Goal: Check status: Check status

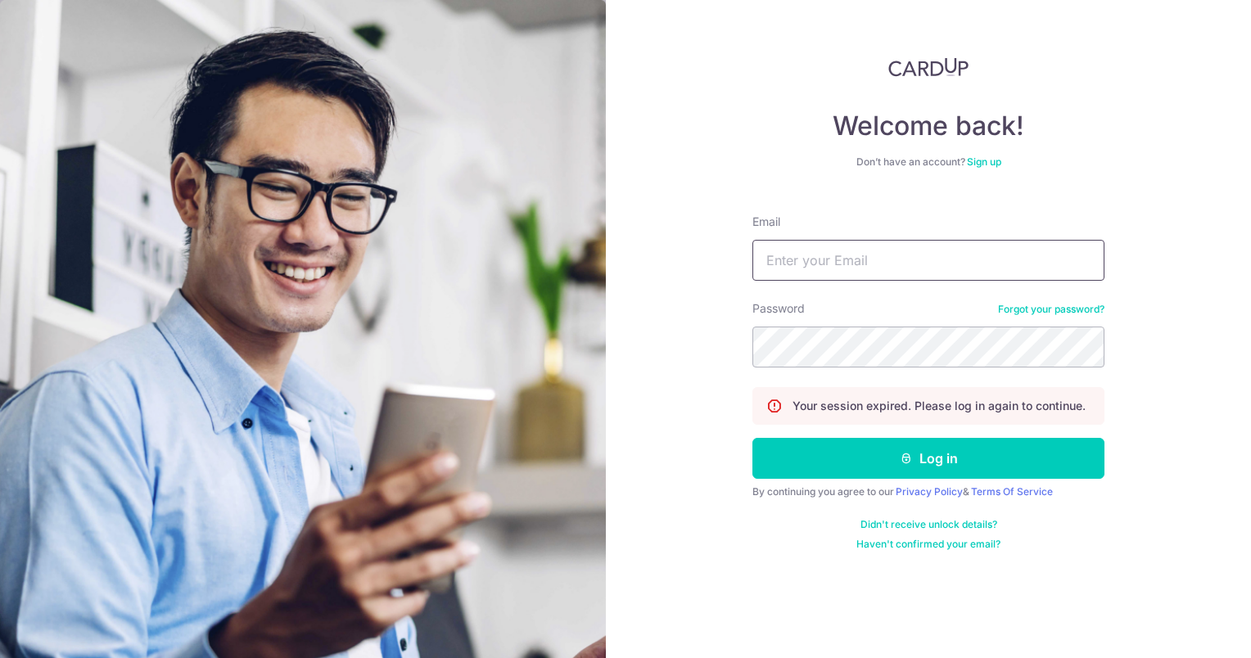
click at [821, 242] on input "Email" at bounding box center [928, 260] width 352 height 41
type input "[EMAIL_ADDRESS][DOMAIN_NAME]"
click at [752, 438] on button "Log in" at bounding box center [928, 458] width 352 height 41
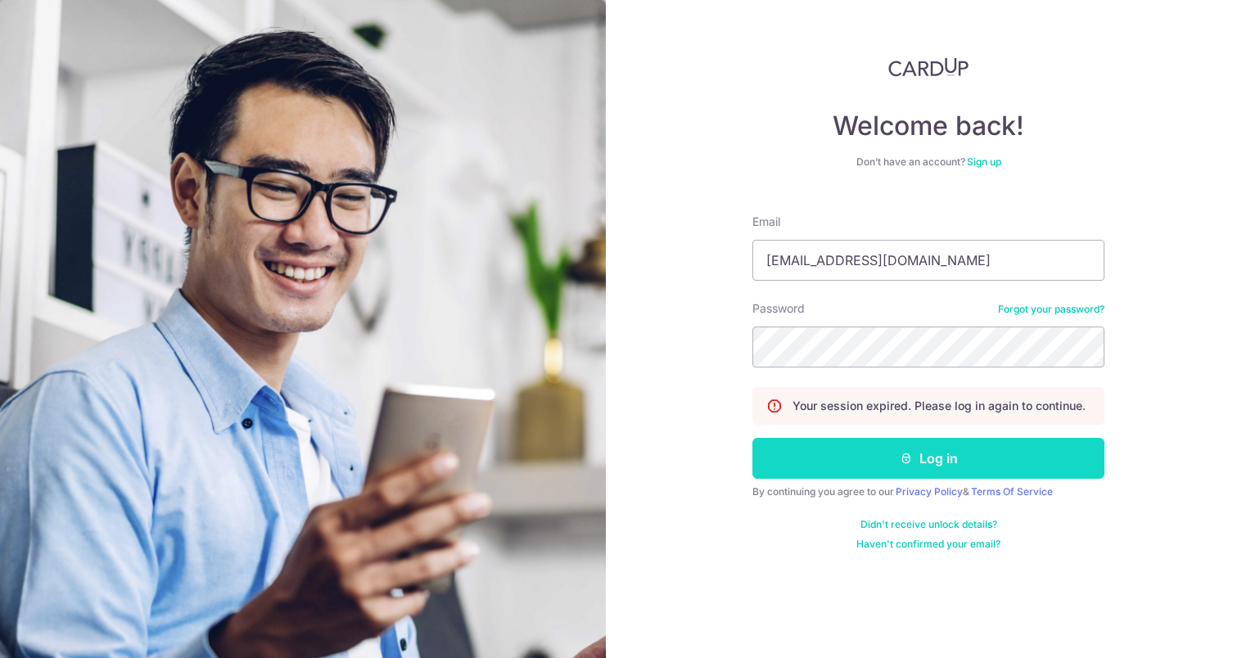
click at [956, 451] on button "Log in" at bounding box center [928, 458] width 352 height 41
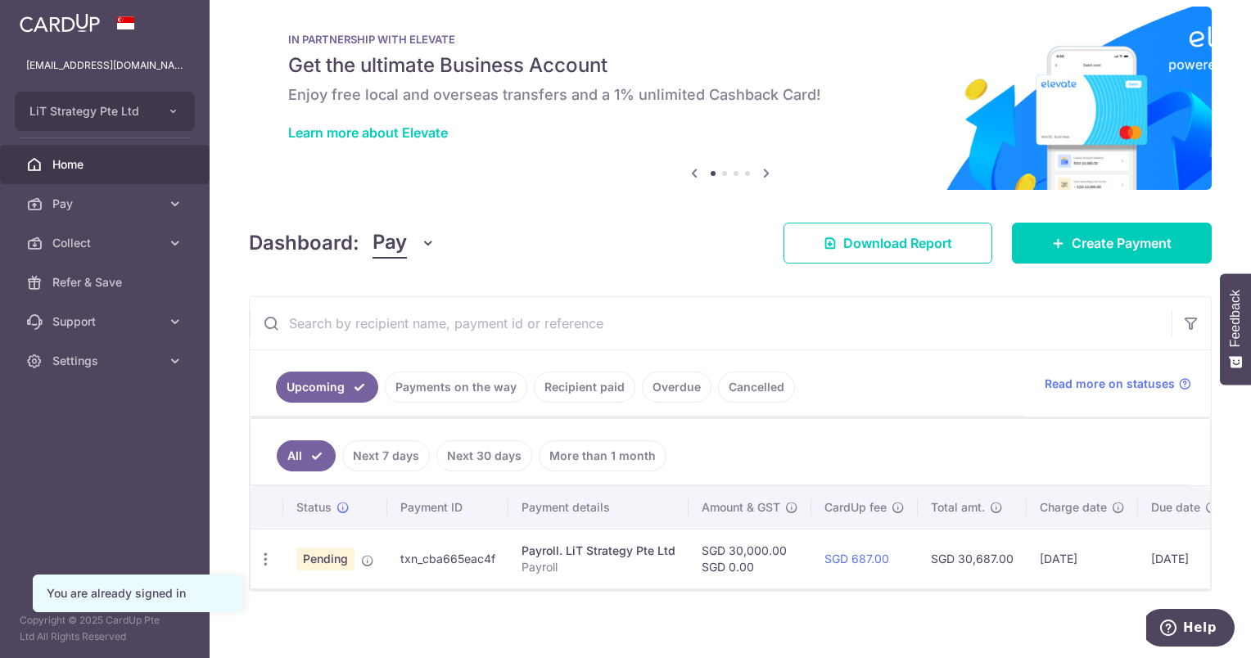
scroll to position [36, 0]
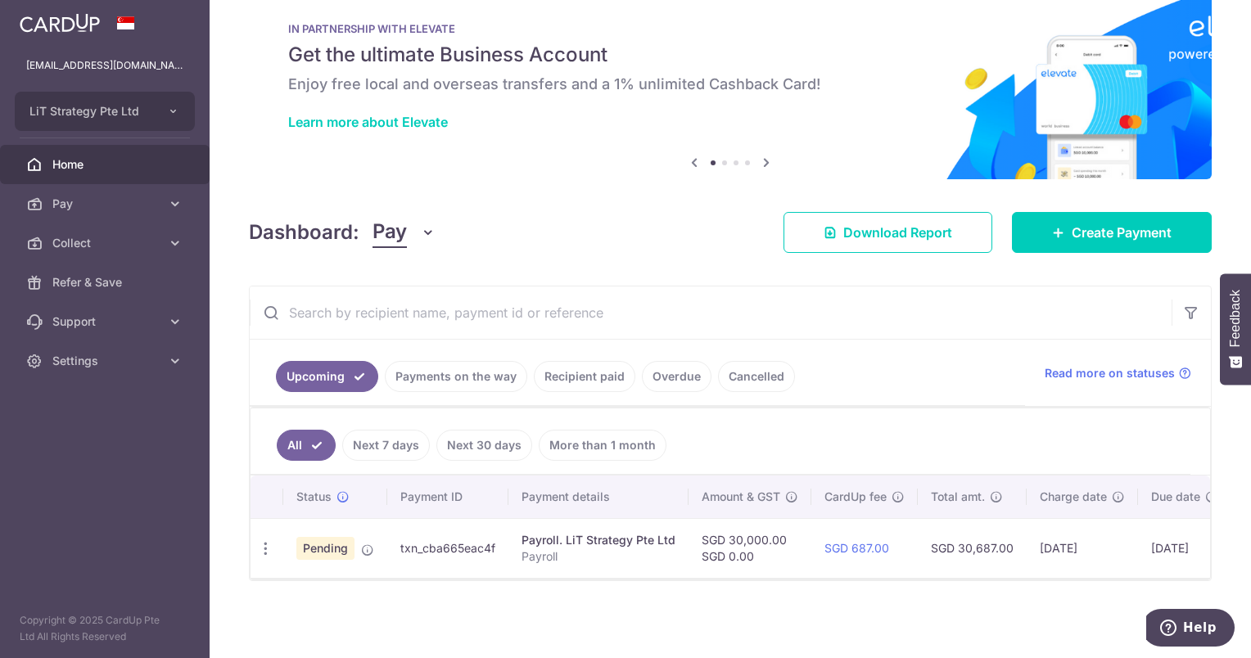
click at [331, 543] on span "Pending" at bounding box center [325, 548] width 58 height 23
click at [471, 381] on link "Payments on the way" at bounding box center [456, 376] width 142 height 31
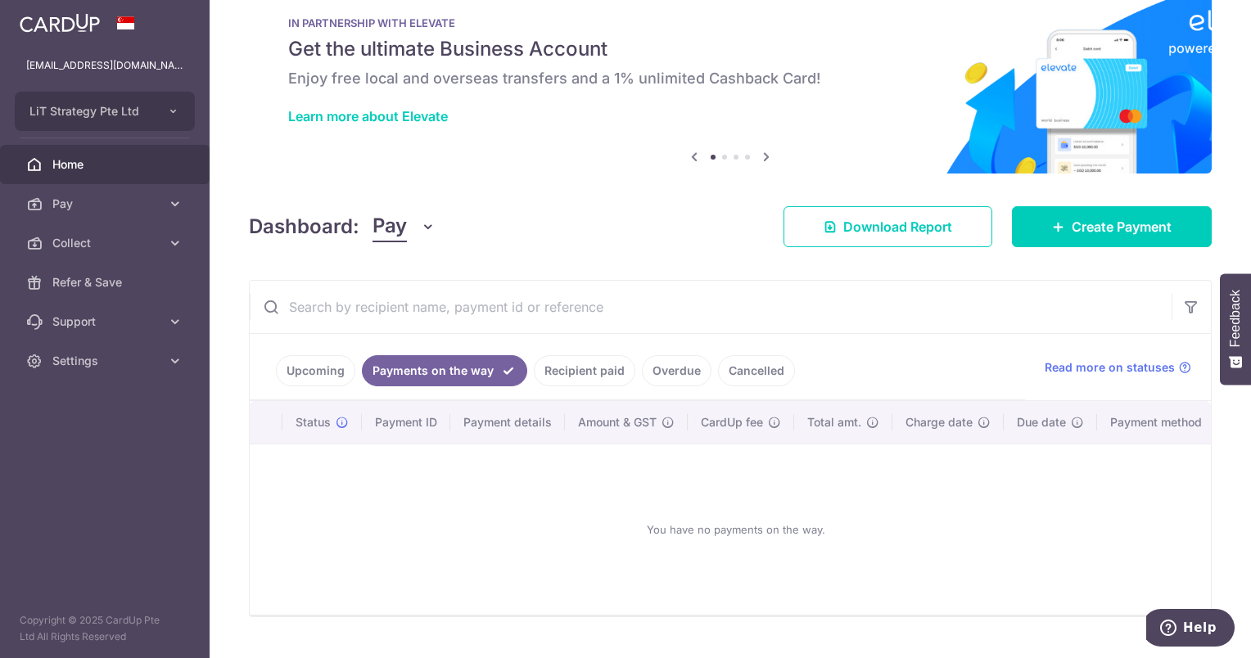
click at [323, 369] on link "Upcoming" at bounding box center [315, 370] width 79 height 31
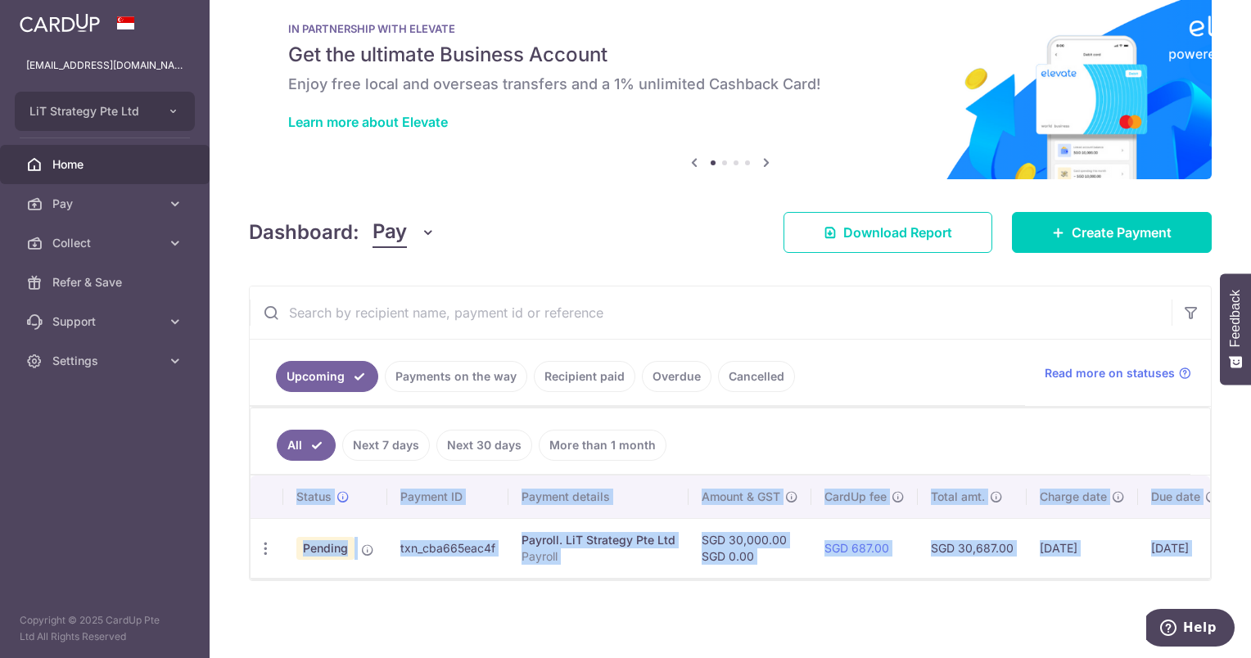
drag, startPoint x: 760, startPoint y: 574, endPoint x: 778, endPoint y: 572, distance: 17.3
click at [778, 572] on div "Status Payment ID Payment details Amount & GST CardUp fee Total amt. Charge dat…" at bounding box center [729, 528] width 959 height 104
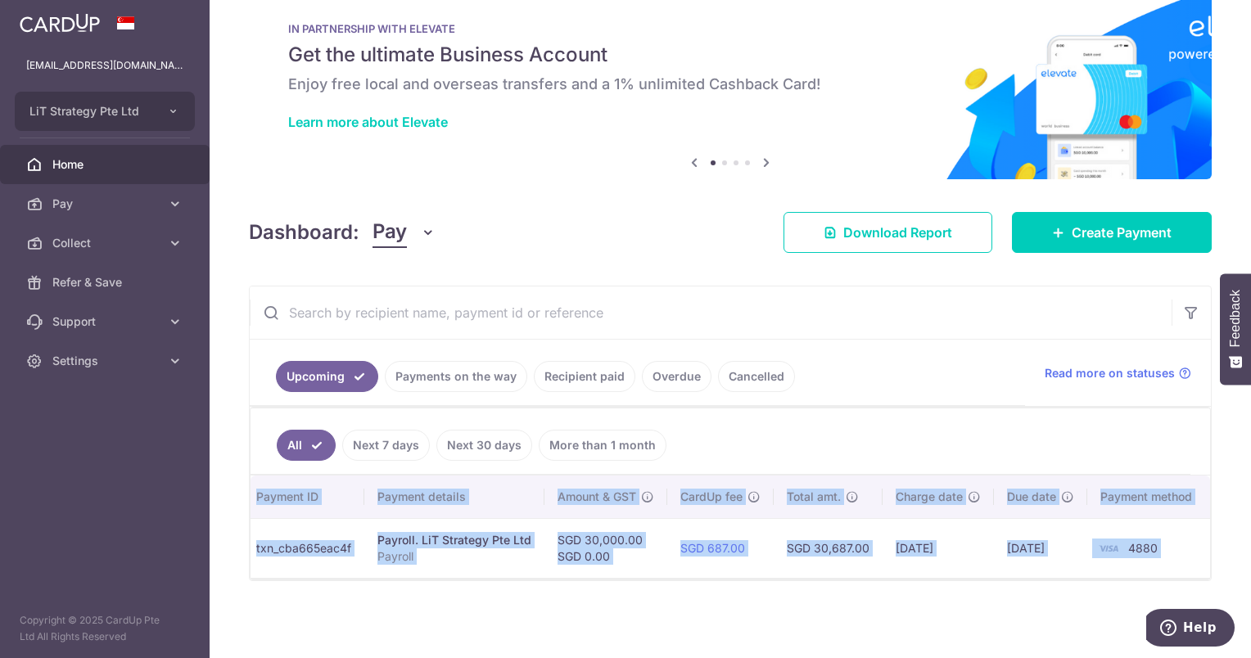
click at [1044, 543] on td "[DATE]" at bounding box center [1040, 548] width 93 height 60
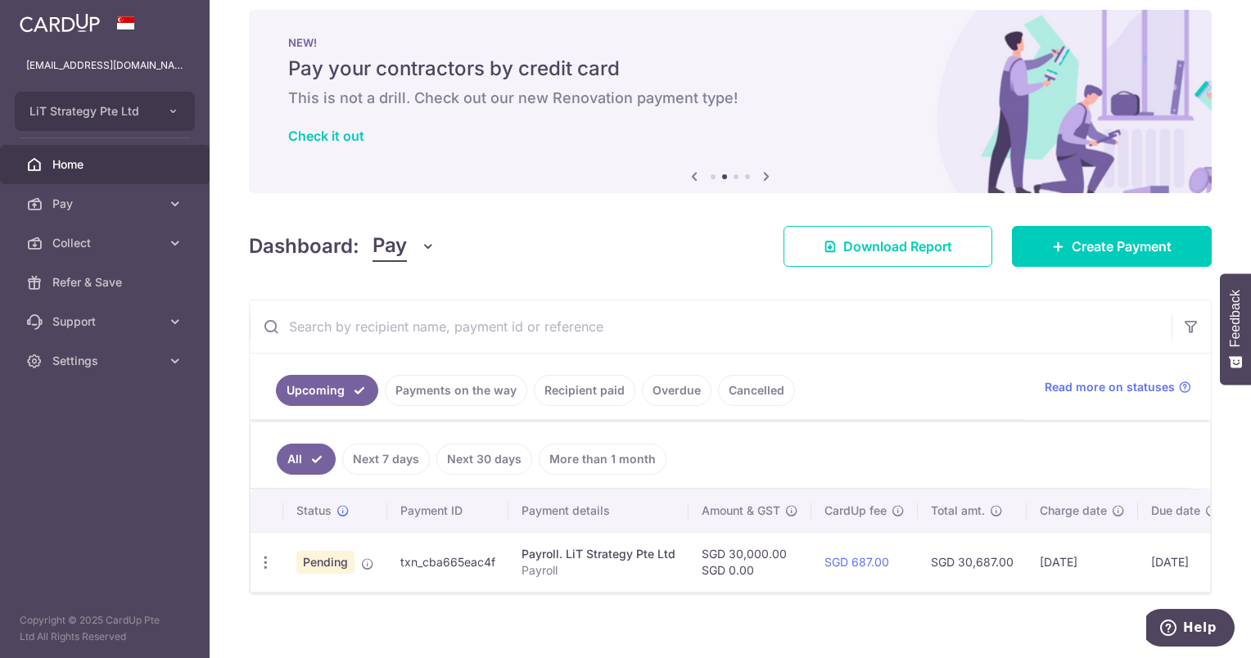
scroll to position [0, 0]
